Goal: Information Seeking & Learning: Learn about a topic

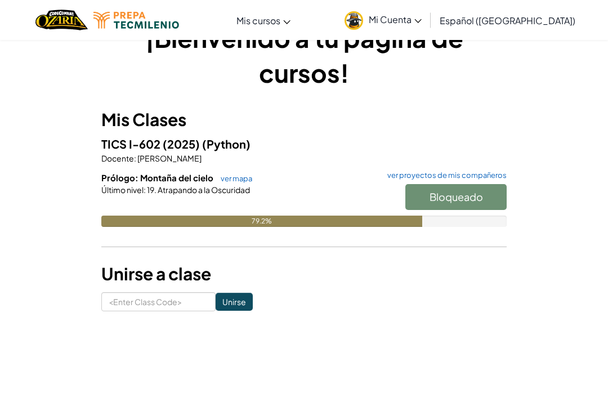
click at [471, 196] on div "Bloqueado" at bounding box center [450, 200] width 113 height 32
click at [475, 196] on div "Bloqueado" at bounding box center [450, 200] width 113 height 32
click at [488, 192] on div "Bloqueado" at bounding box center [450, 200] width 113 height 32
click at [497, 175] on link "ver proyectos de mis compañeros" at bounding box center [444, 175] width 125 height 7
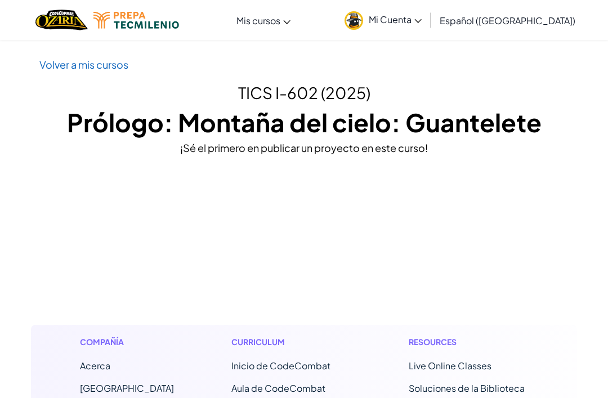
scroll to position [36, 0]
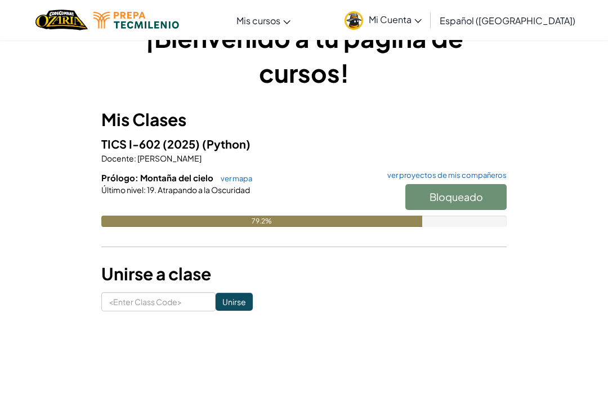
click at [480, 192] on div "Bloqueado" at bounding box center [450, 200] width 113 height 32
click at [226, 297] on input "Unirse" at bounding box center [234, 302] width 37 height 18
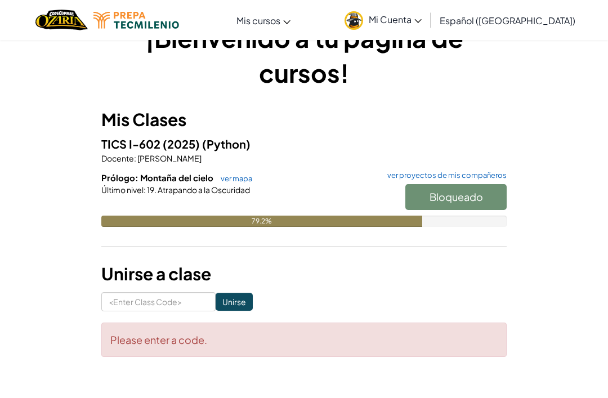
click at [462, 205] on div "Bloqueado" at bounding box center [450, 200] width 113 height 32
click at [462, 199] on div "Bloqueado" at bounding box center [450, 200] width 113 height 32
click at [469, 188] on div "Bloqueado" at bounding box center [450, 200] width 113 height 32
click at [475, 193] on div "Bloqueado" at bounding box center [450, 200] width 113 height 32
click at [479, 177] on link "ver proyectos de mis compañeros" at bounding box center [444, 175] width 125 height 7
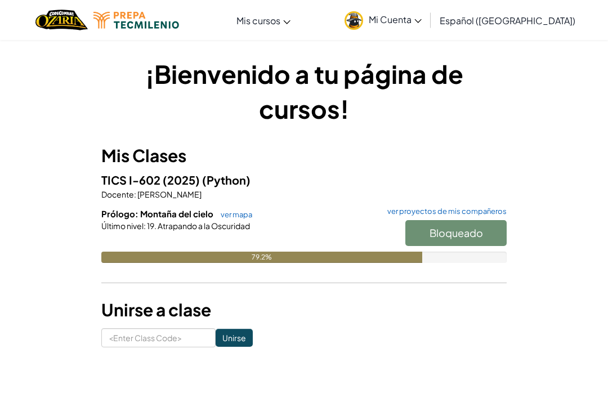
click at [476, 234] on div "Bloqueado" at bounding box center [450, 236] width 113 height 32
